Goal: Find specific page/section: Find specific page/section

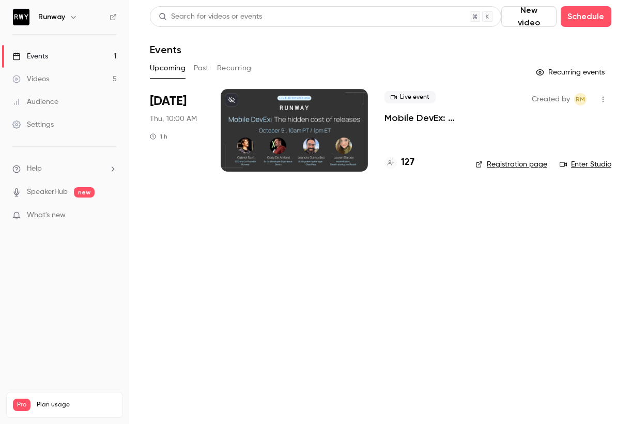
click at [295, 221] on main "Search for videos or events New video Schedule Events Upcoming Past Recurring R…" at bounding box center [380, 212] width 503 height 424
click at [426, 113] on p "Mobile DevEx: The true cost of mobile releases" at bounding box center [421, 118] width 74 height 12
